Goal: Complete application form

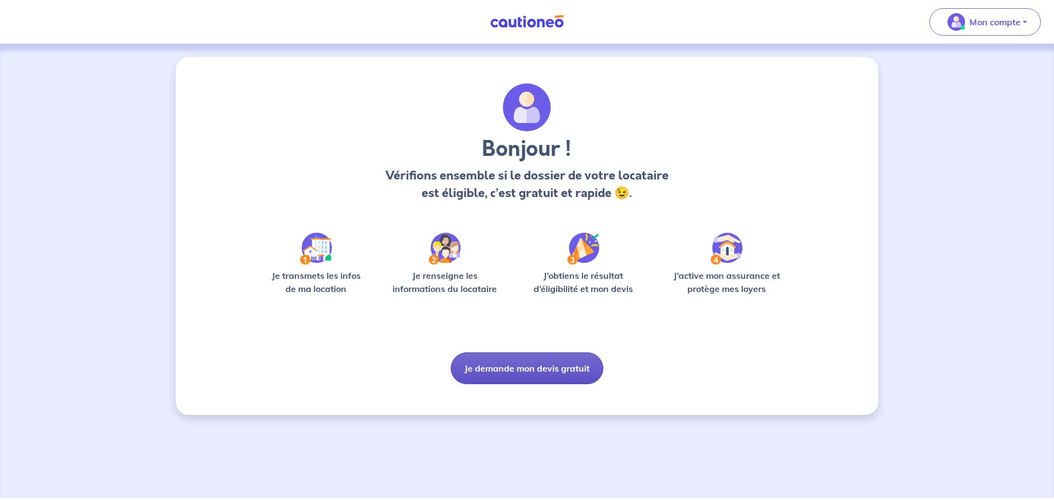
click at [525, 377] on button "Je demande mon devis gratuit" at bounding box center [527, 368] width 153 height 32
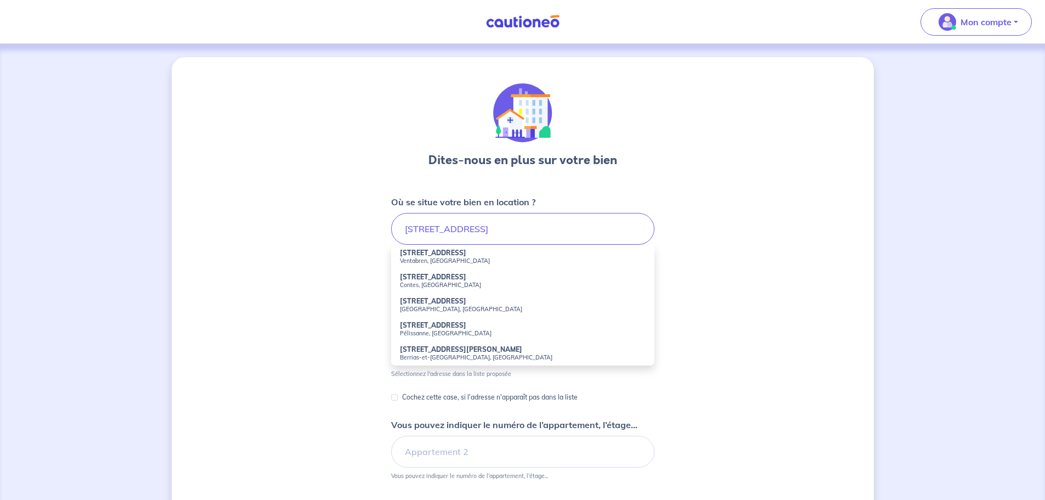
click at [514, 258] on small "Ventabren, [GEOGRAPHIC_DATA]" at bounding box center [523, 261] width 246 height 8
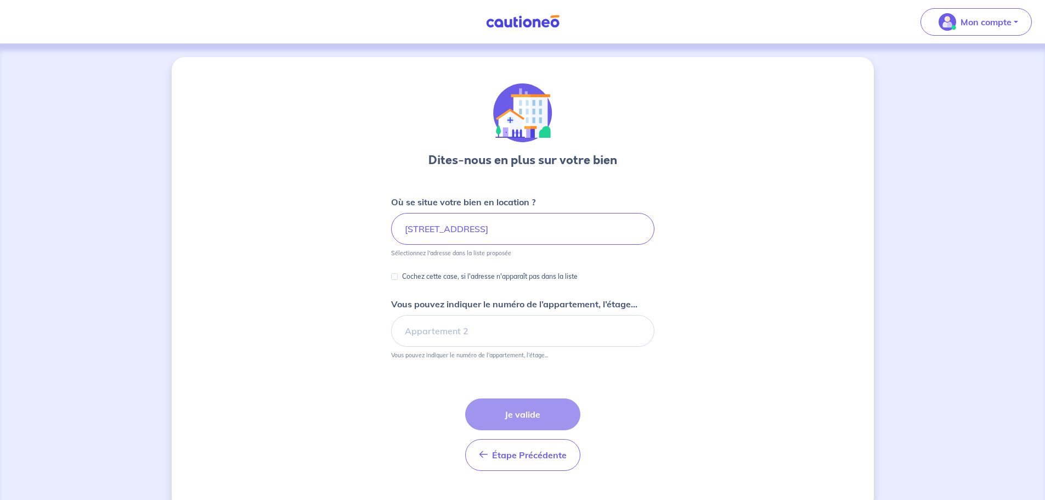
type input "[STREET_ADDRESS]"
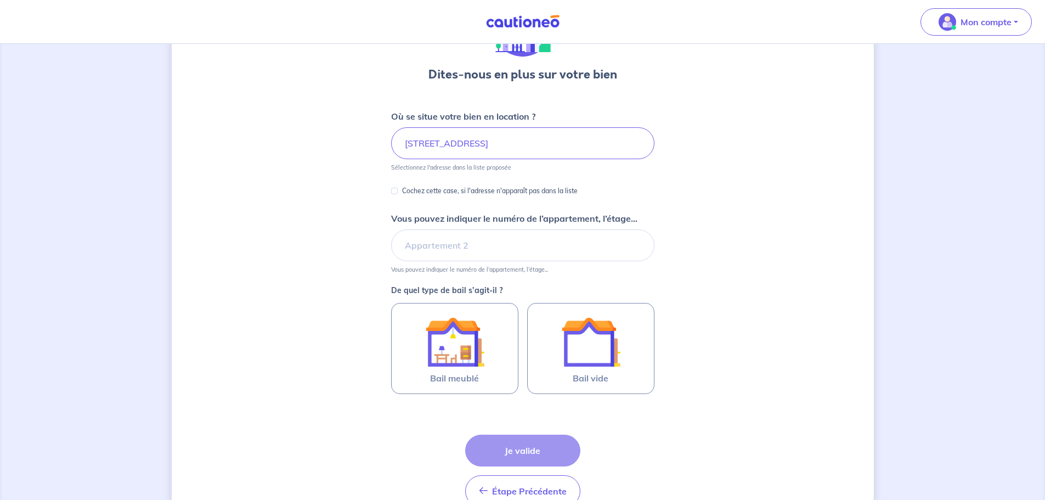
scroll to position [110, 0]
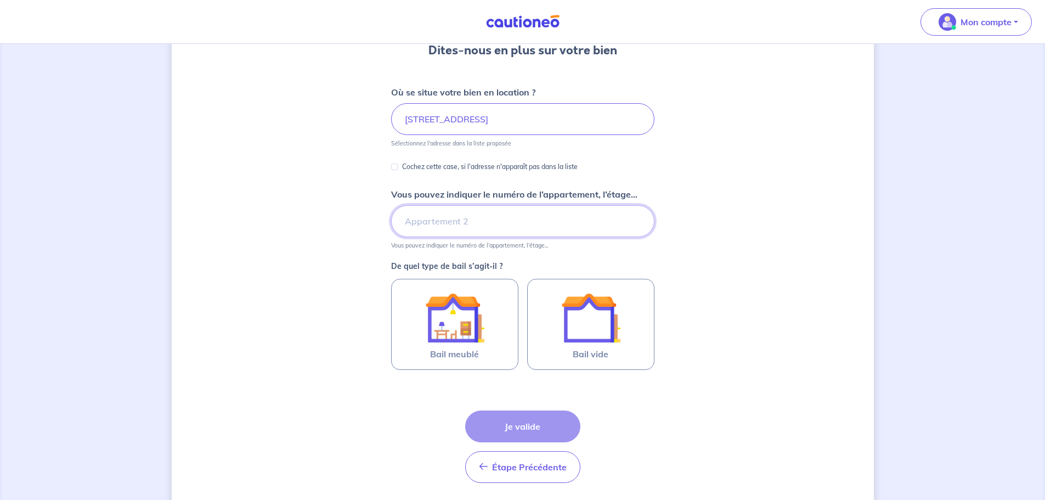
click at [440, 220] on input "Vous pouvez indiquer le numéro de l’appartement, l’étage..." at bounding box center [522, 221] width 263 height 32
click at [716, 191] on div "Dites-nous en plus sur votre bien Où se situe votre bien en location ? [STREET_…" at bounding box center [523, 234] width 702 height 575
click at [456, 223] on input "LOGEMENT 3" at bounding box center [522, 221] width 263 height 32
type input "LOGEMENT N°3"
click at [741, 230] on div "Dites-nous en plus sur votre bien Où se situe votre bien en location ? [STREET_…" at bounding box center [523, 234] width 702 height 575
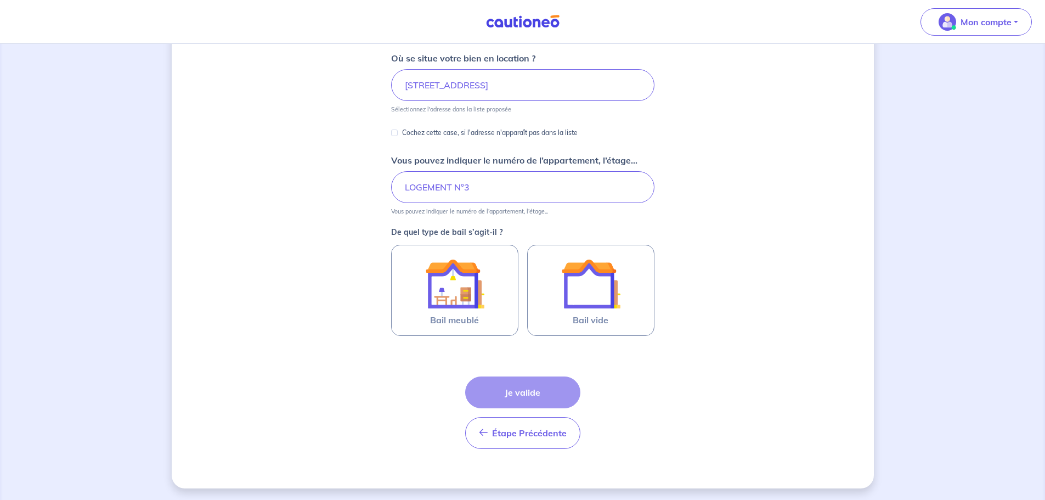
scroll to position [145, 0]
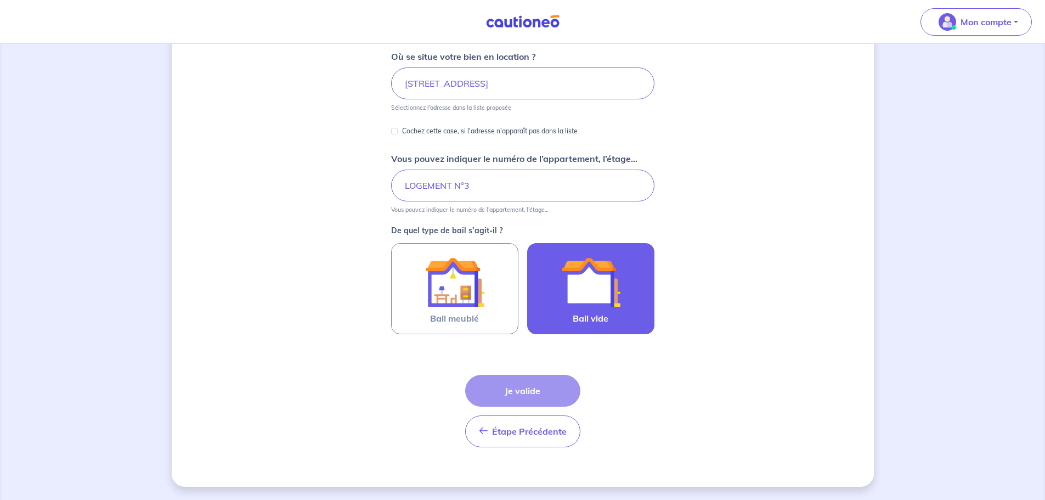
click at [587, 301] on img at bounding box center [590, 281] width 59 height 59
click at [0, 0] on input "Bail vide" at bounding box center [0, 0] width 0 height 0
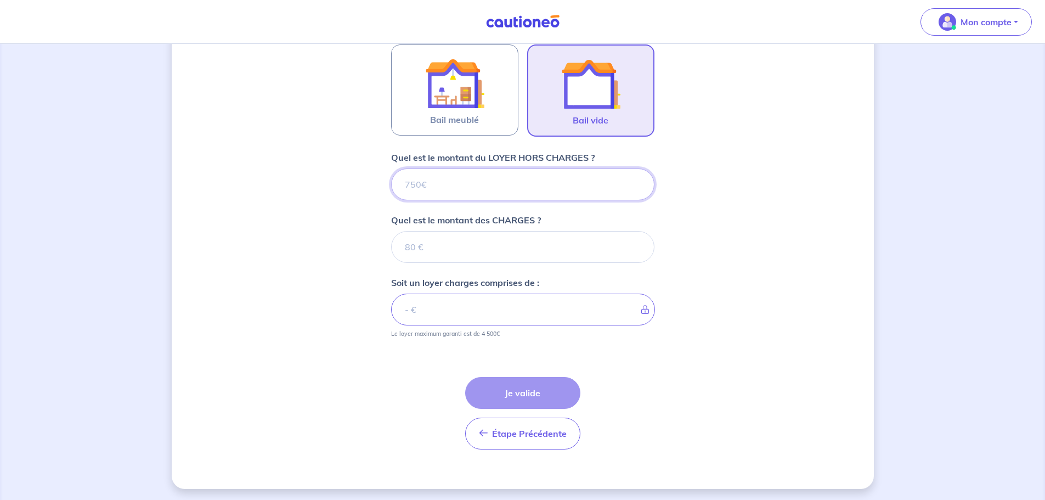
scroll to position [346, 0]
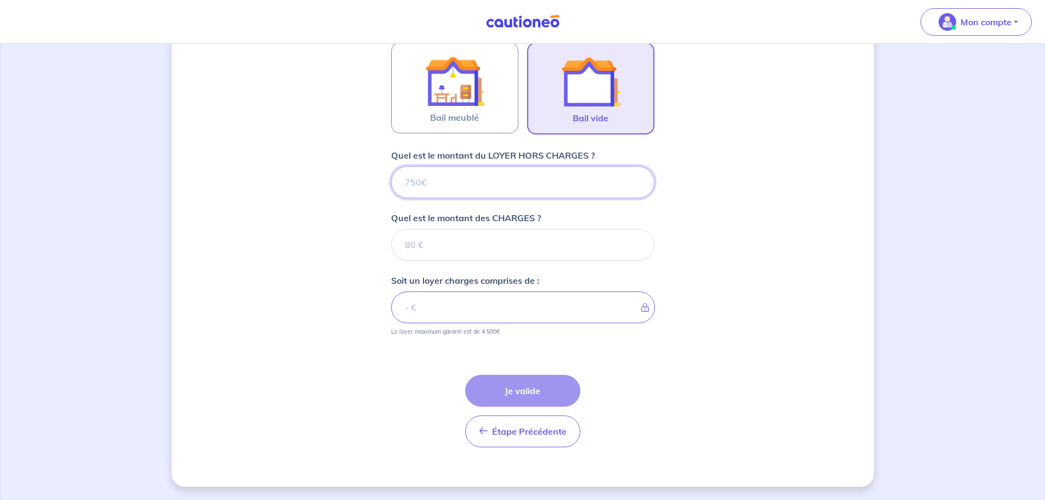
click at [468, 180] on input "Quel est le montant du LOYER HORS CHARGES ?" at bounding box center [522, 182] width 263 height 32
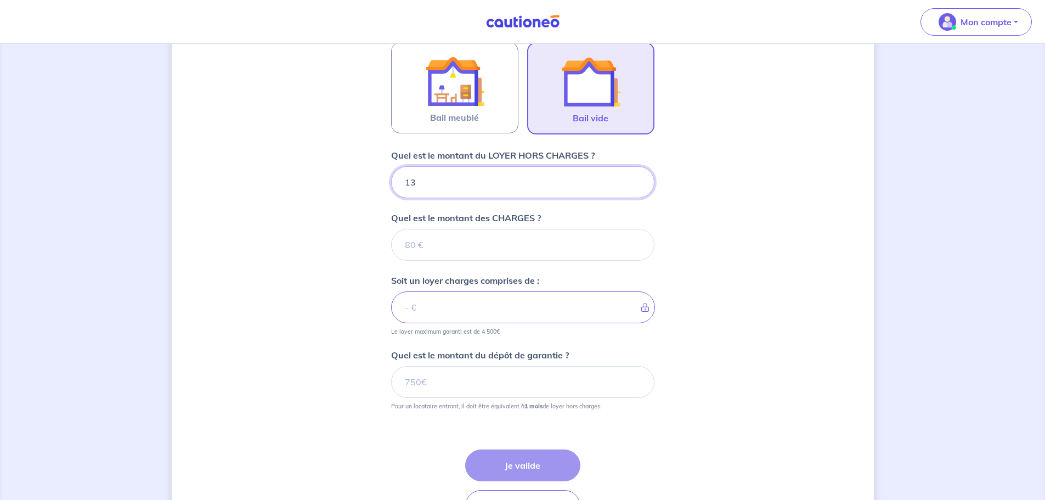
type input "139"
type input "1390"
click at [436, 252] on input "Quel est le montant des CHARGES ?" at bounding box center [522, 245] width 263 height 32
type input "0"
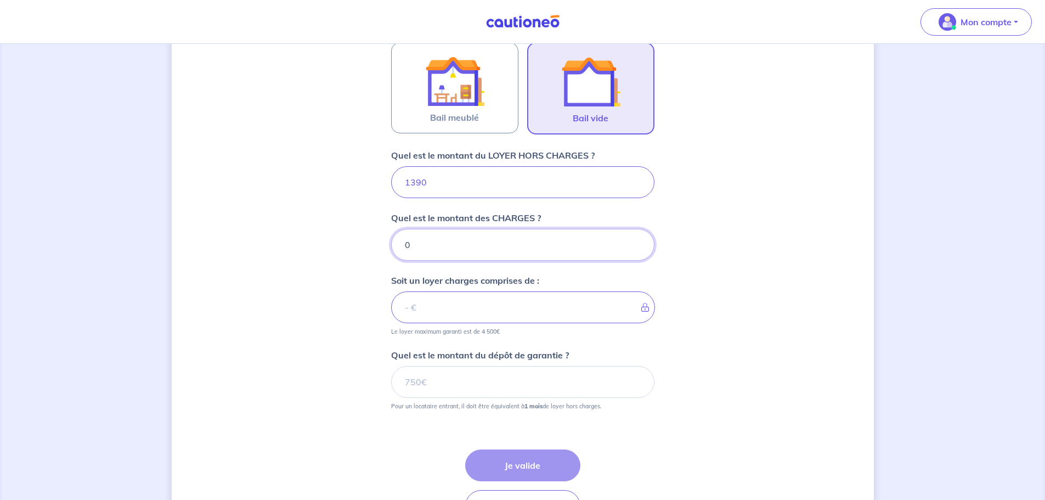
type input "1390"
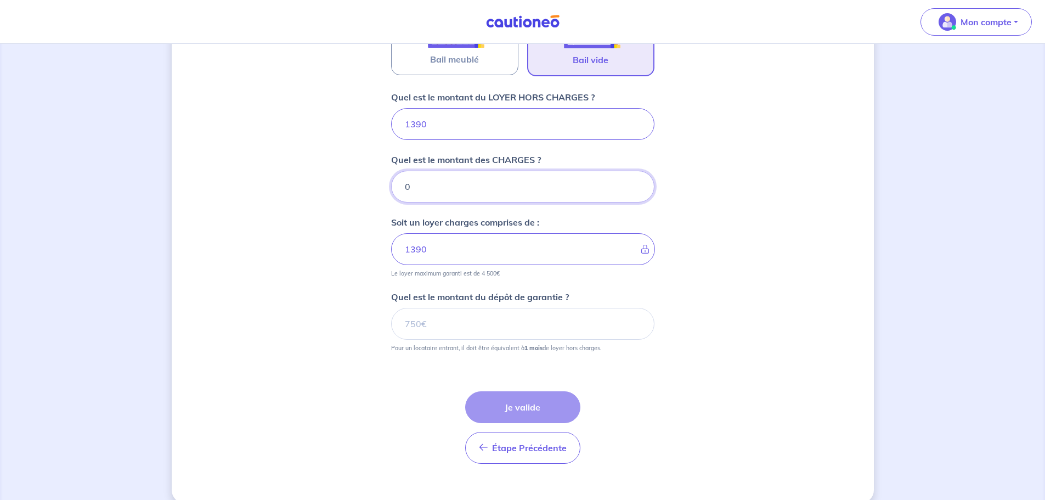
scroll to position [421, 0]
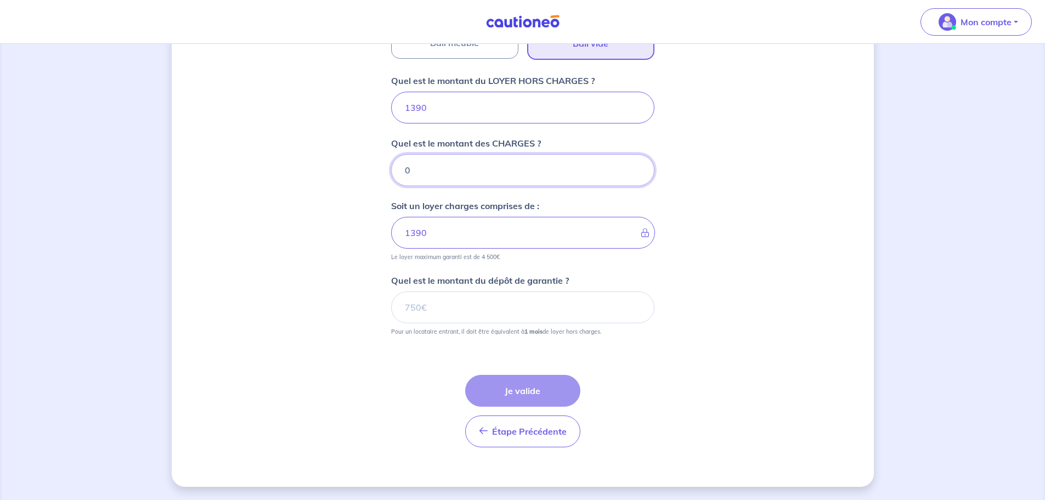
type input "0"
click at [432, 312] on input "Quel est le montant du dépôt de garantie ?" at bounding box center [522, 307] width 263 height 32
type input "1390"
click at [508, 393] on button "Je valide" at bounding box center [522, 391] width 115 height 32
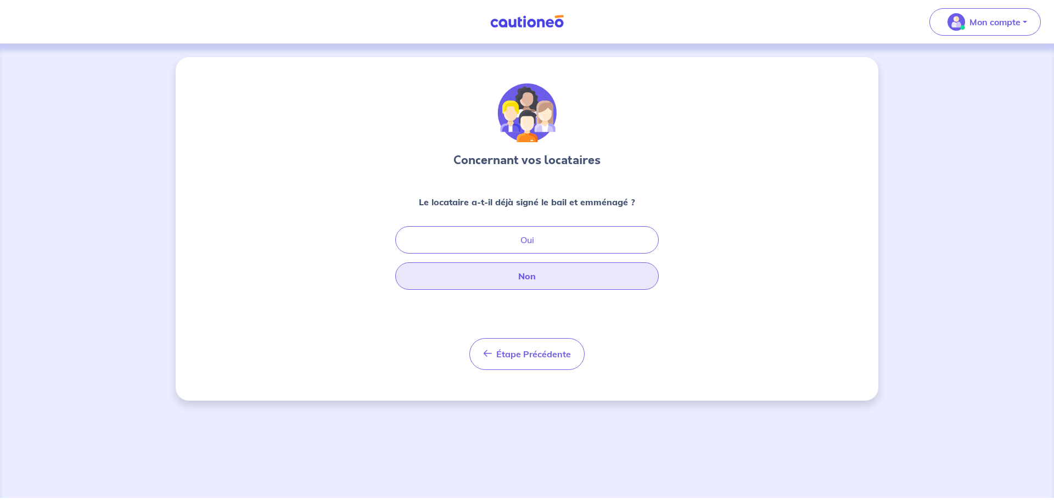
click at [562, 274] on button "Non" at bounding box center [526, 275] width 263 height 27
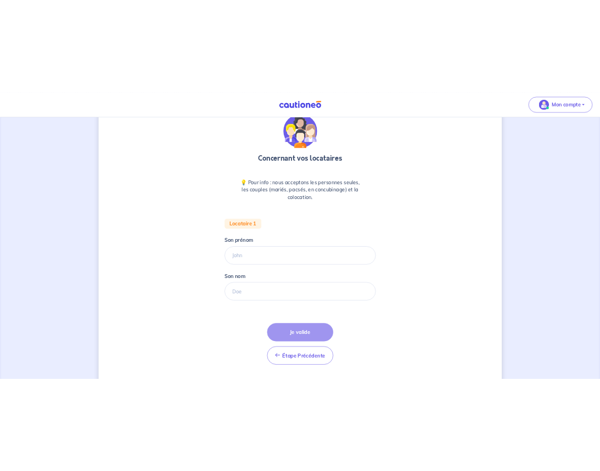
scroll to position [73, 0]
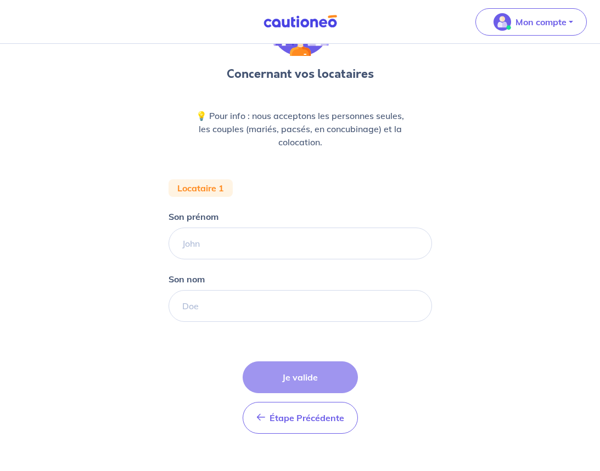
click at [581, 339] on div "Concernant vos locataires 💡 Pour info : nous acceptons les personnes seules, le…" at bounding box center [300, 231] width 600 height 520
click at [211, 256] on input "Son prénom" at bounding box center [299, 244] width 263 height 32
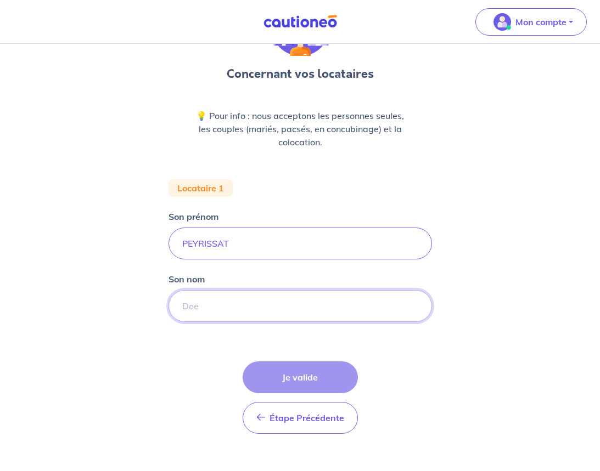
click at [226, 312] on input "Son nom" at bounding box center [299, 306] width 263 height 32
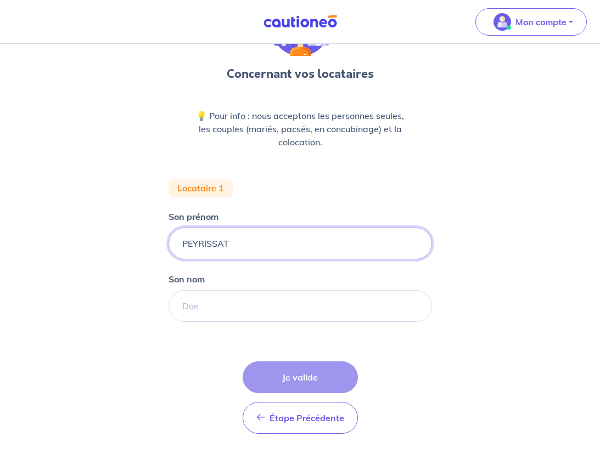
drag, startPoint x: 183, startPoint y: 245, endPoint x: 134, endPoint y: 245, distance: 48.8
click at [134, 245] on div "Concernant vos locataires 💡 Pour info : nous acceptons les personnes seules, le…" at bounding box center [300, 231] width 600 height 520
type input "[PERSON_NAME]"
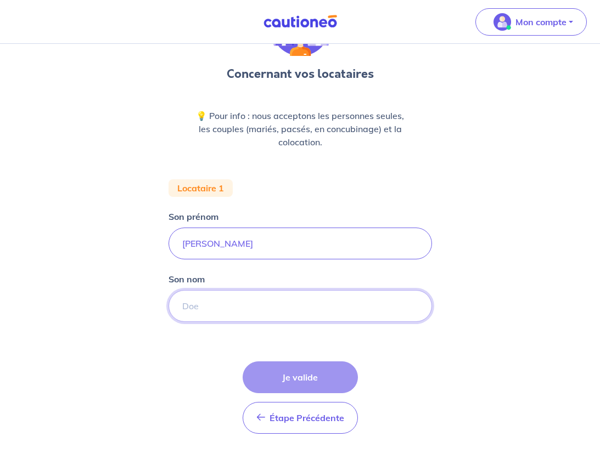
click at [206, 314] on input "Son nom" at bounding box center [299, 306] width 263 height 32
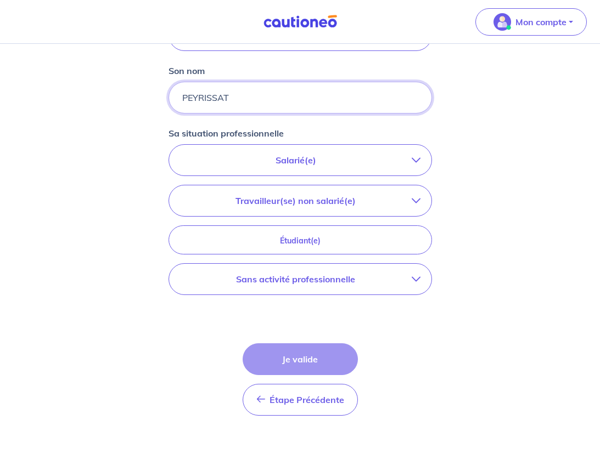
scroll to position [283, 0]
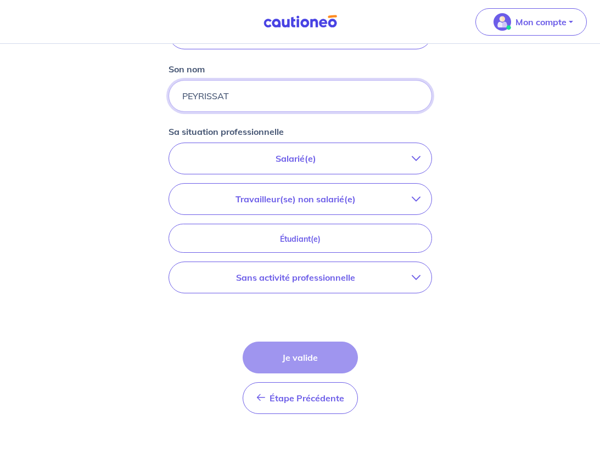
type input "PEYRISSAT"
click at [381, 160] on p "Salarié(e)" at bounding box center [296, 158] width 232 height 13
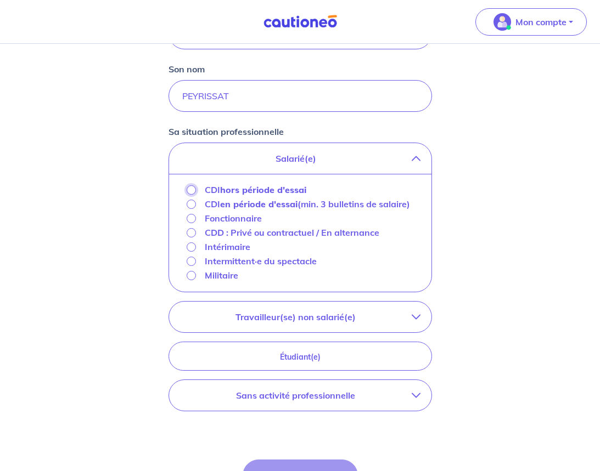
click at [189, 189] on input "CDI hors période d'essai" at bounding box center [191, 190] width 9 height 9
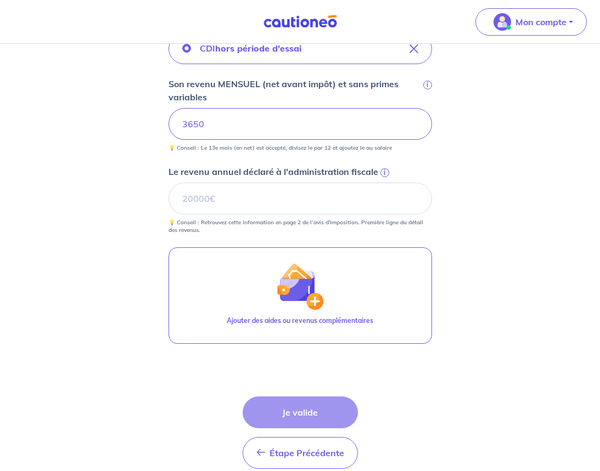
scroll to position [393, 0]
drag, startPoint x: 104, startPoint y: 272, endPoint x: 111, endPoint y: 272, distance: 7.7
click at [104, 272] on div "Concernant vos locataires 💡 Pour info : nous acceptons les personnes seules, le…" at bounding box center [300, 88] width 600 height 875
click at [224, 198] on input "Le revenu annuel déclaré à l'administration fiscale i" at bounding box center [299, 198] width 263 height 32
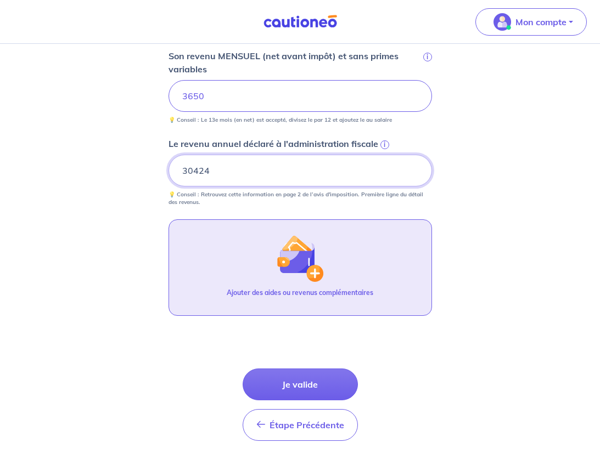
scroll to position [447, 0]
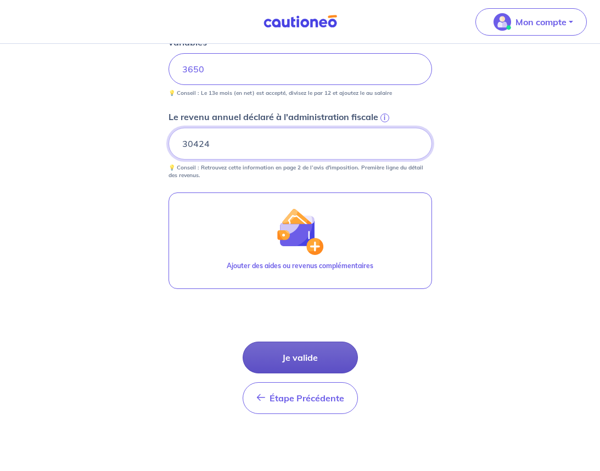
type input "30424"
click at [302, 352] on button "Je valide" at bounding box center [300, 358] width 115 height 32
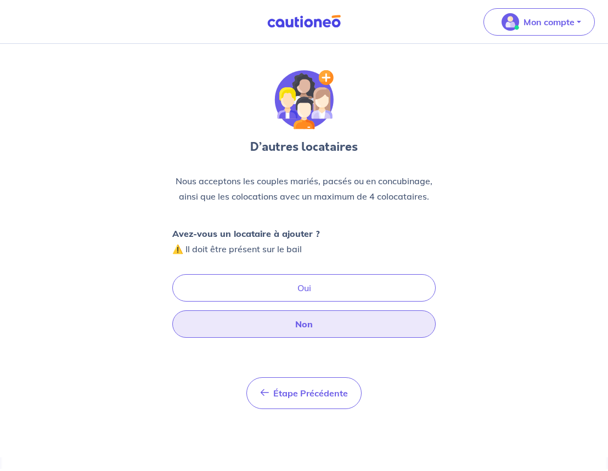
click at [340, 326] on button "Non" at bounding box center [303, 324] width 263 height 27
